Goal: Task Accomplishment & Management: Complete application form

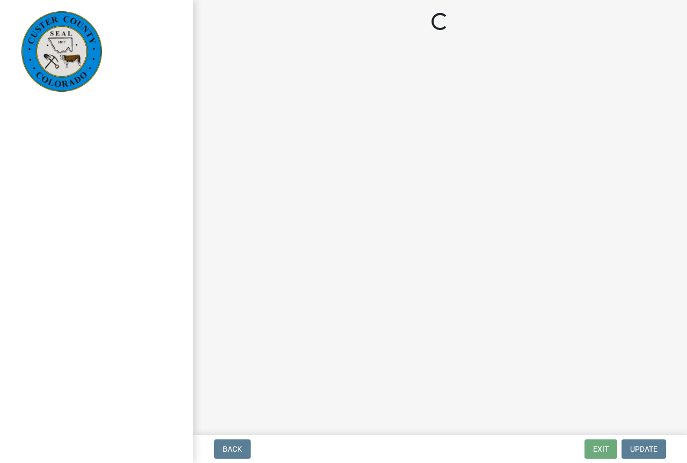
select select "cd09b013-b94f-4524-a046-a3f04ce1867e"
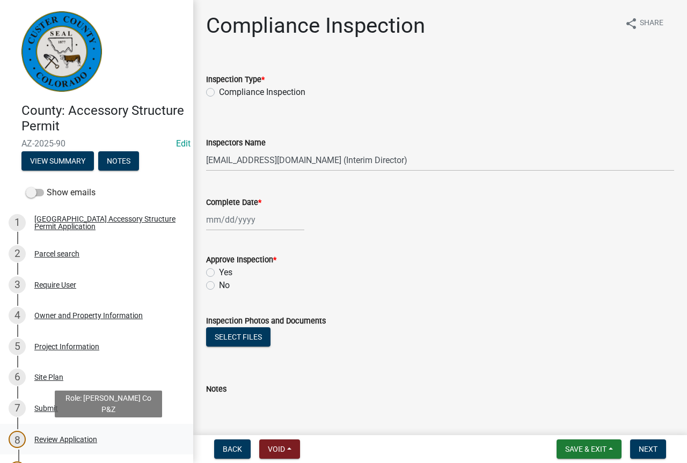
click at [92, 441] on div "Review Application" at bounding box center [65, 440] width 63 height 8
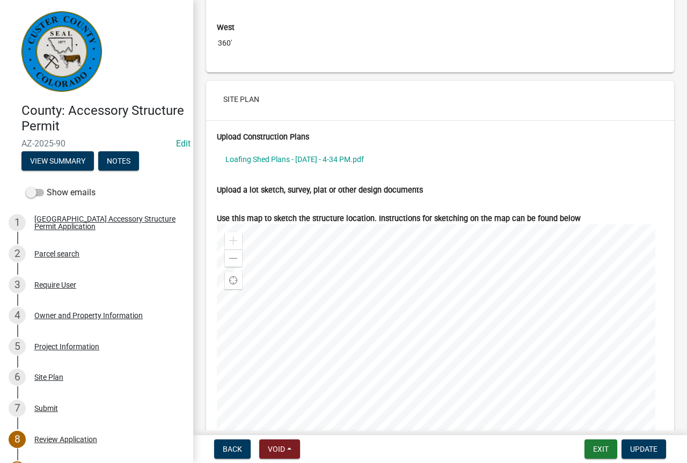
scroll to position [3904, 0]
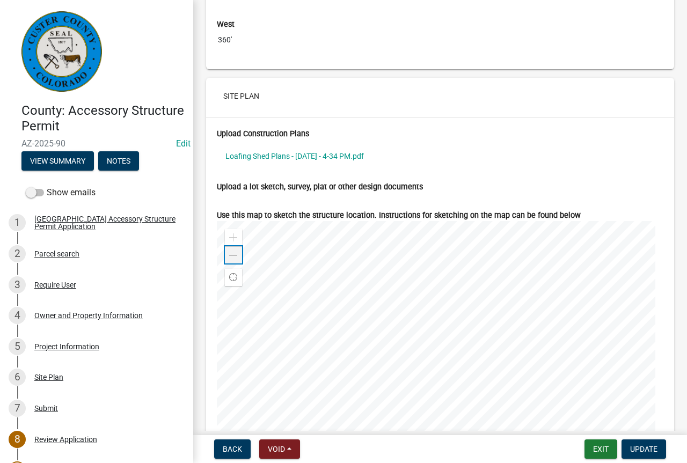
click at [232, 256] on span at bounding box center [233, 255] width 9 height 9
click at [233, 254] on span at bounding box center [233, 255] width 9 height 9
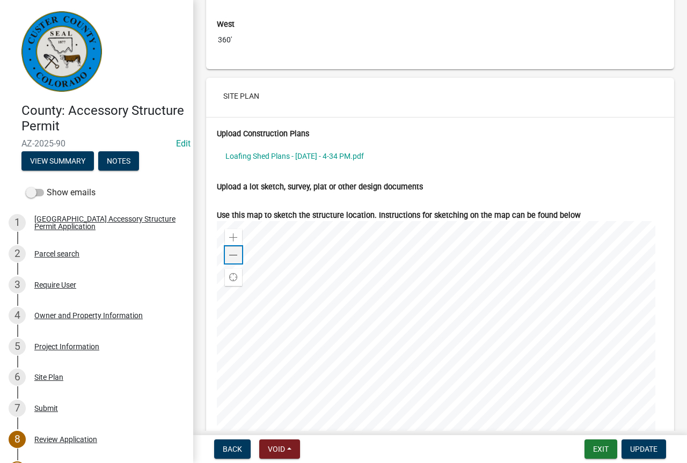
click at [233, 254] on span at bounding box center [233, 255] width 9 height 9
click at [233, 252] on span at bounding box center [233, 255] width 9 height 9
click at [283, 153] on link "Loafing Shed Plans - Sep 22 2025 - 4-34 PM.pdf" at bounding box center [440, 156] width 446 height 25
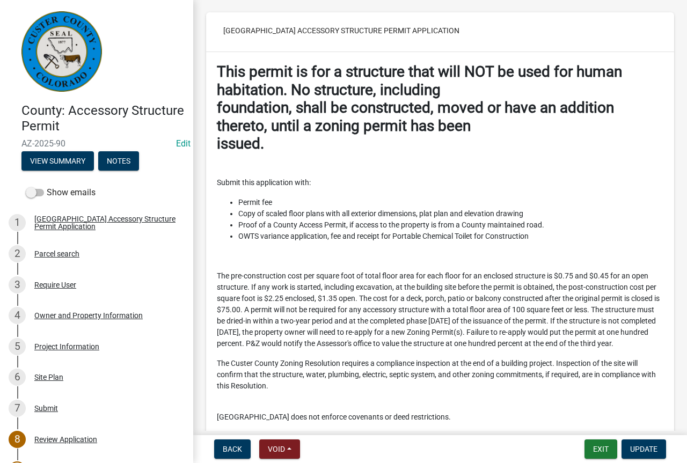
scroll to position [0, 0]
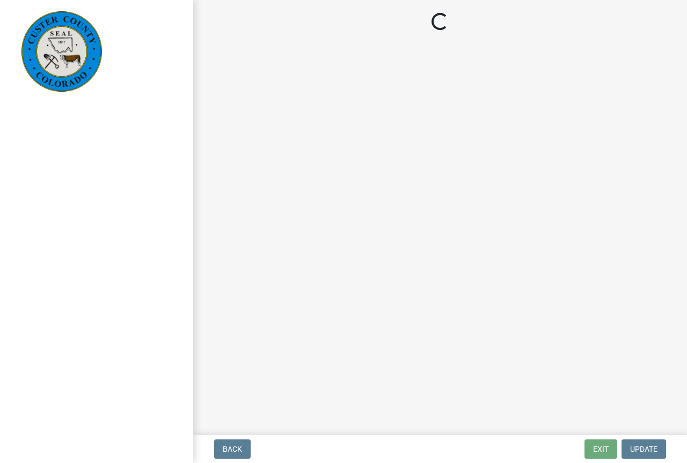
select select "cd09b013-b94f-4524-a046-a3f04ce1867e"
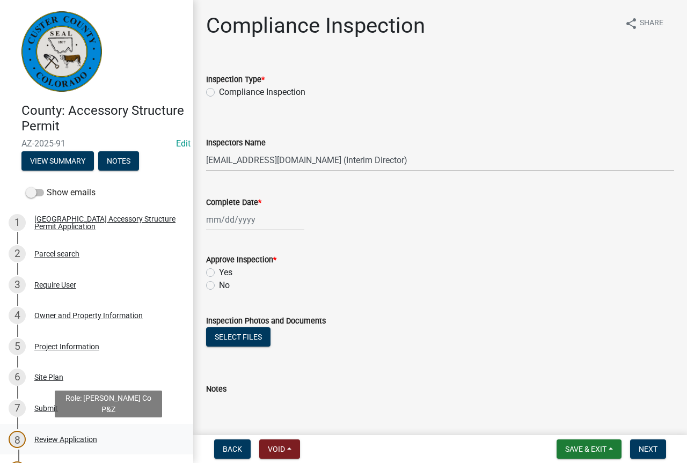
click at [83, 440] on div "Review Application" at bounding box center [65, 440] width 63 height 8
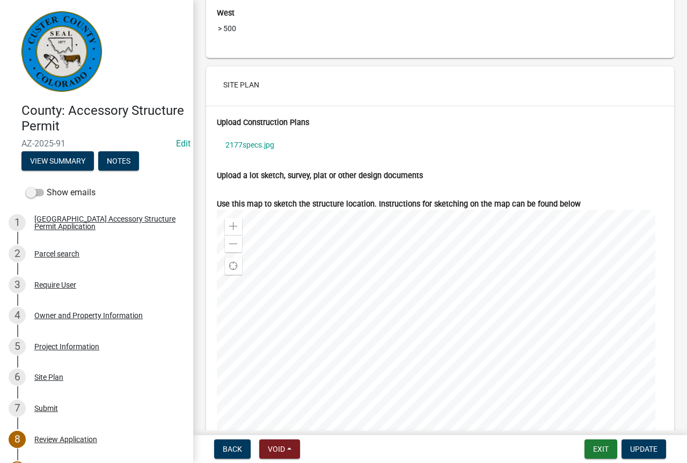
scroll to position [3958, 0]
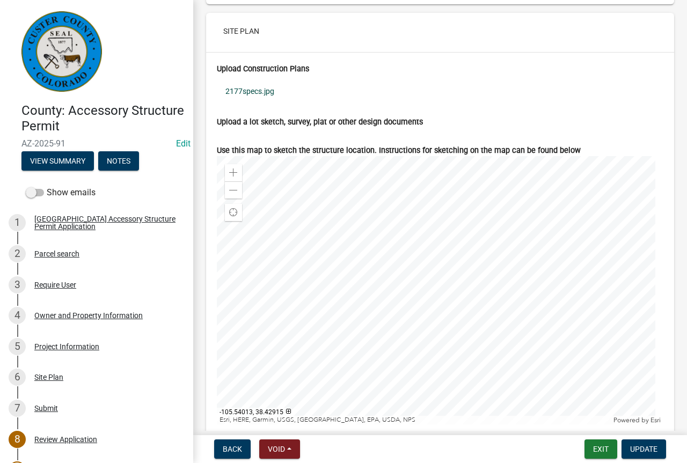
click at [265, 101] on link "2177specs.jpg" at bounding box center [440, 91] width 446 height 25
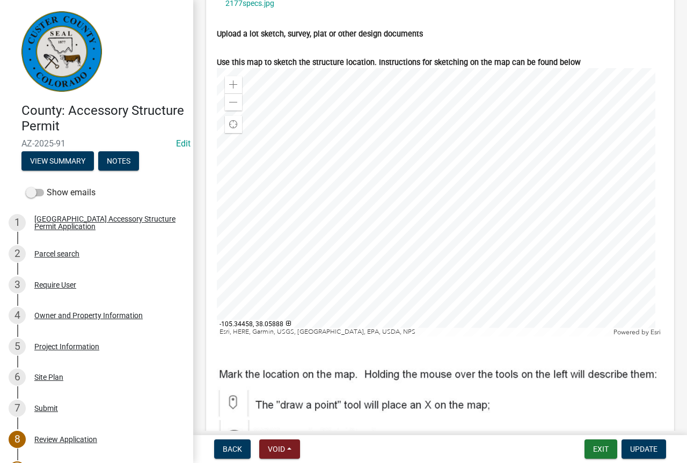
scroll to position [4065, 0]
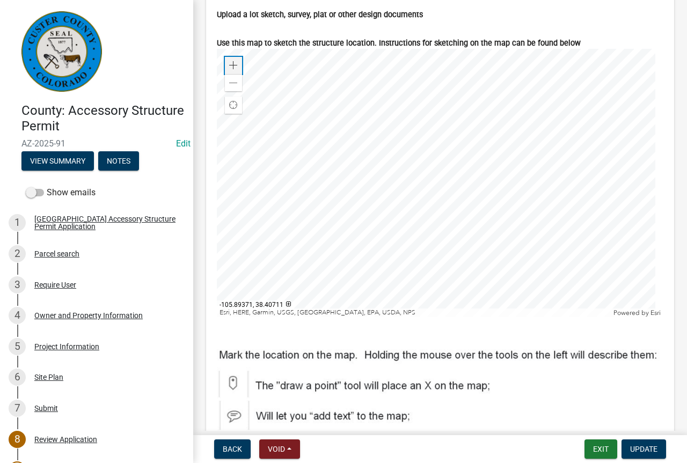
click at [236, 70] on span at bounding box center [233, 65] width 9 height 9
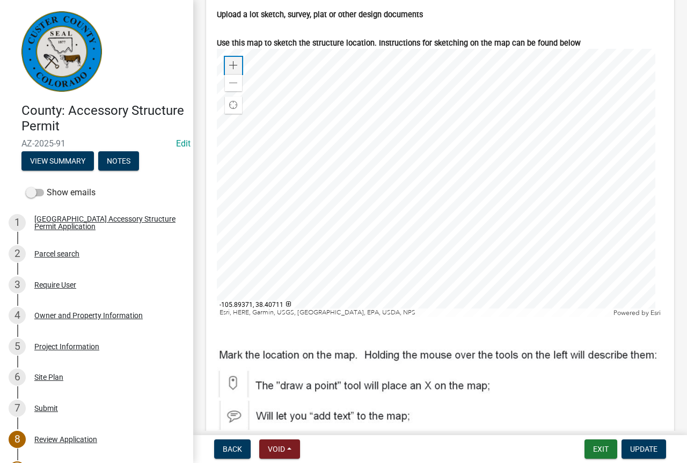
click at [236, 70] on span at bounding box center [233, 65] width 9 height 9
click at [232, 87] on span at bounding box center [233, 83] width 9 height 9
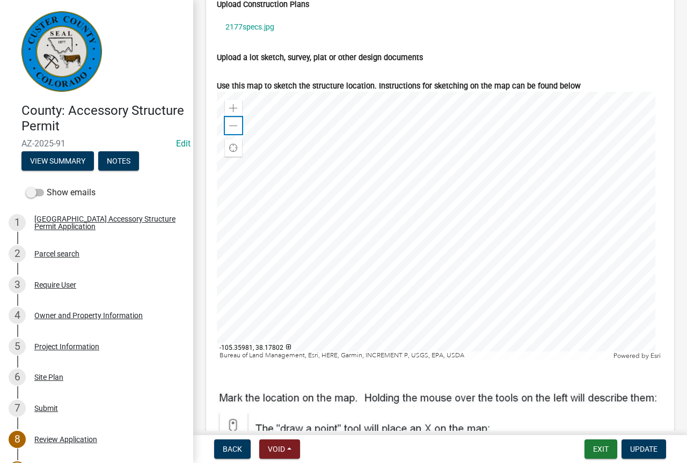
scroll to position [3862, 0]
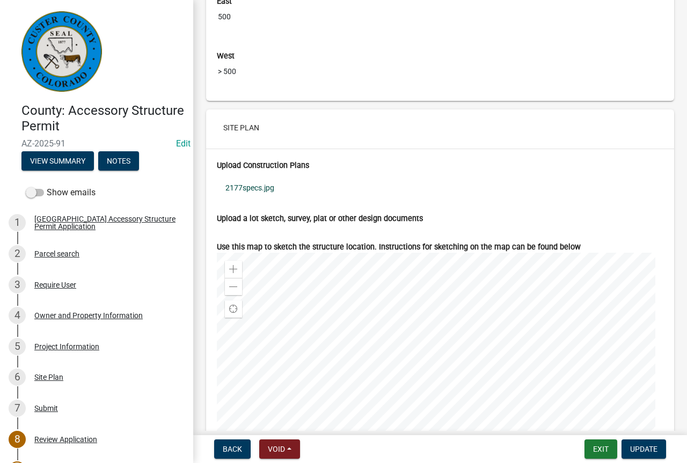
click at [241, 194] on link "2177specs.jpg" at bounding box center [440, 187] width 446 height 25
